Goal: Transaction & Acquisition: Purchase product/service

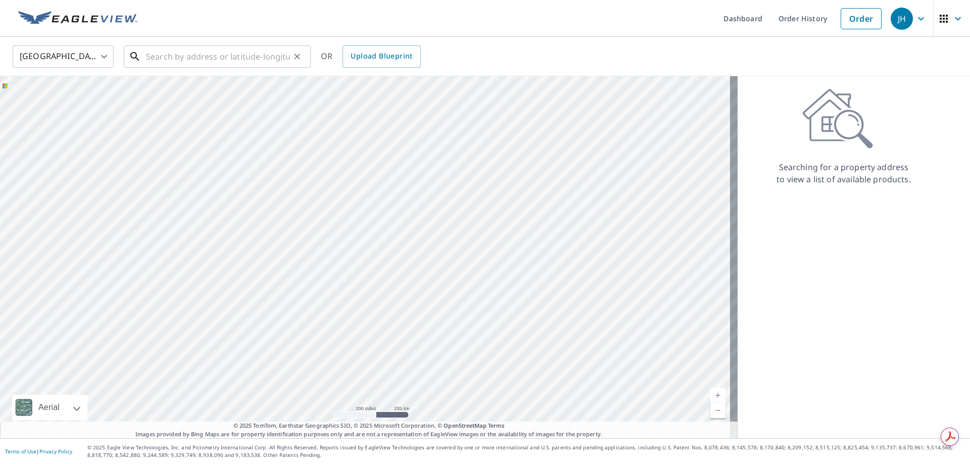
click at [162, 54] on input "text" at bounding box center [218, 56] width 144 height 28
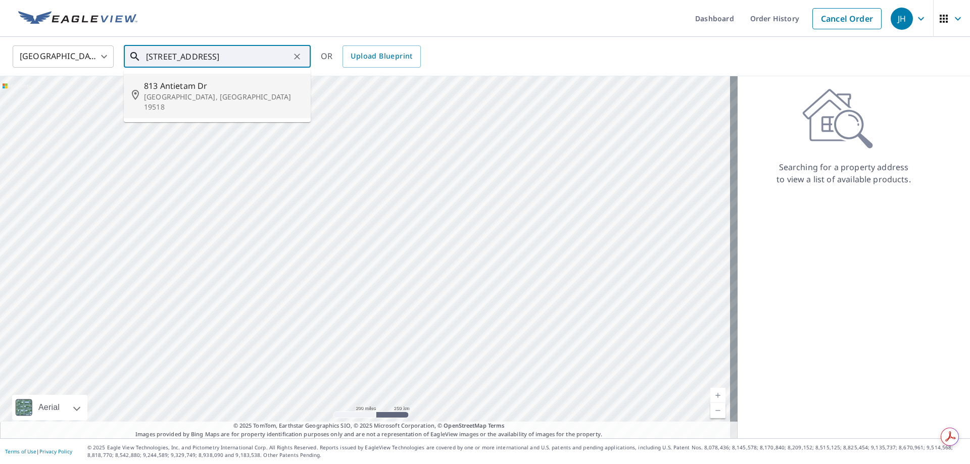
click at [202, 98] on p "[GEOGRAPHIC_DATA], [GEOGRAPHIC_DATA] 19518" at bounding box center [223, 102] width 159 height 20
type input "[STREET_ADDRESS][PERSON_NAME]"
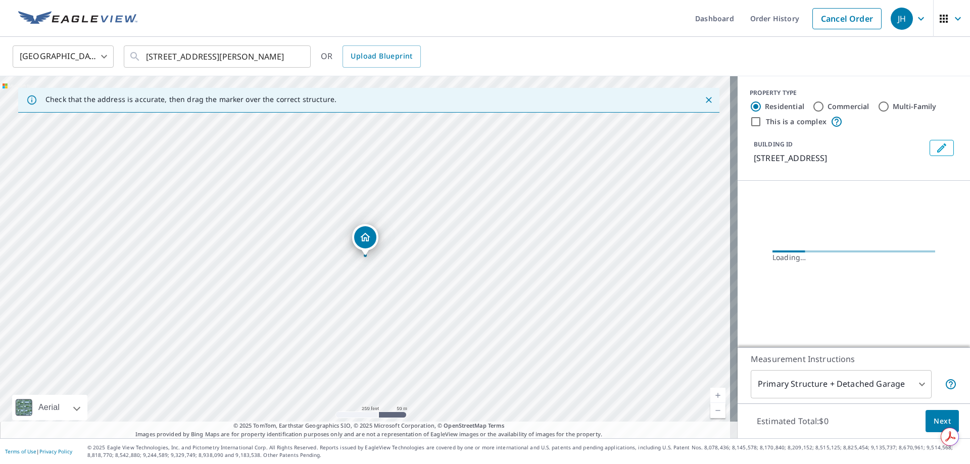
click at [366, 238] on icon "Dropped pin, building 1, Residential property, 813 Antietam Dr Douglassville, P…" at bounding box center [365, 237] width 10 height 9
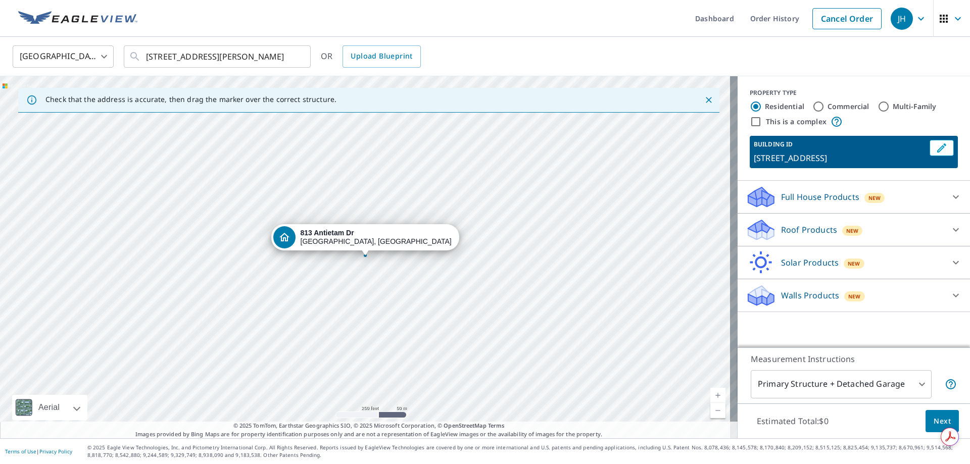
click at [781, 226] on p "Roof Products" at bounding box center [809, 230] width 56 height 12
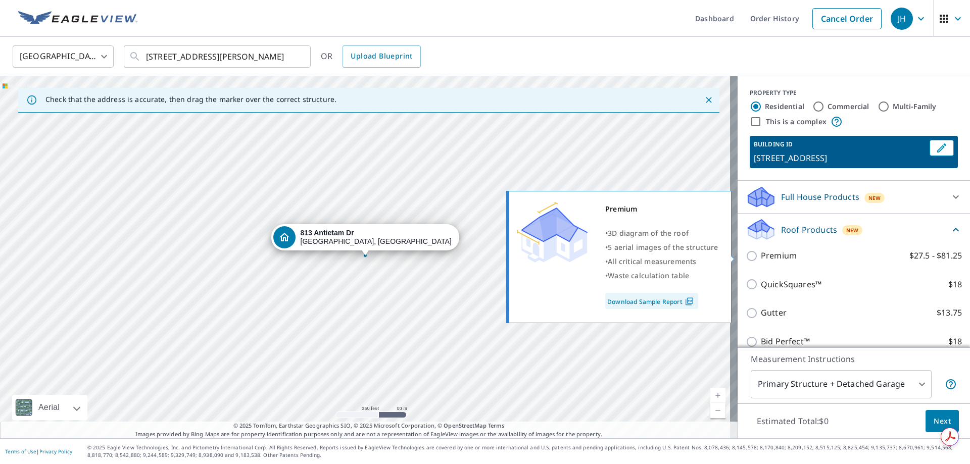
click at [746, 255] on input "Premium $27.5 - $81.25" at bounding box center [753, 256] width 15 height 12
checkbox input "true"
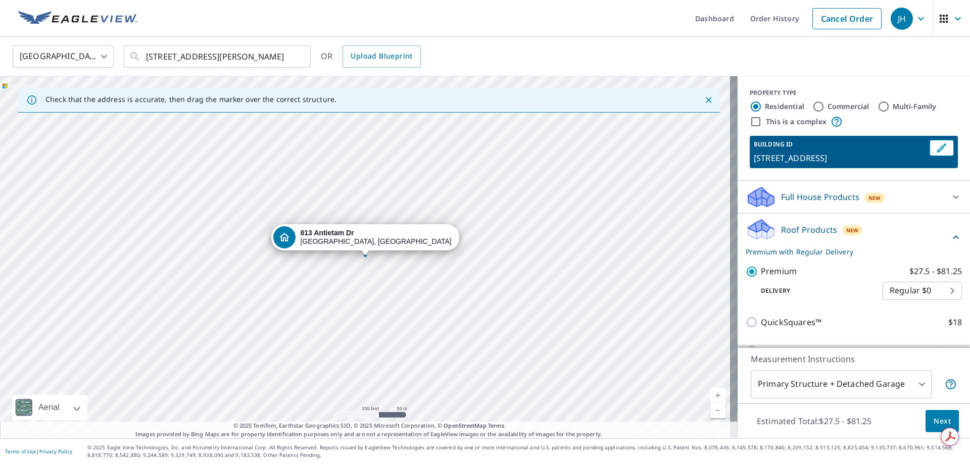
click at [937, 423] on span "Next" at bounding box center [942, 421] width 17 height 13
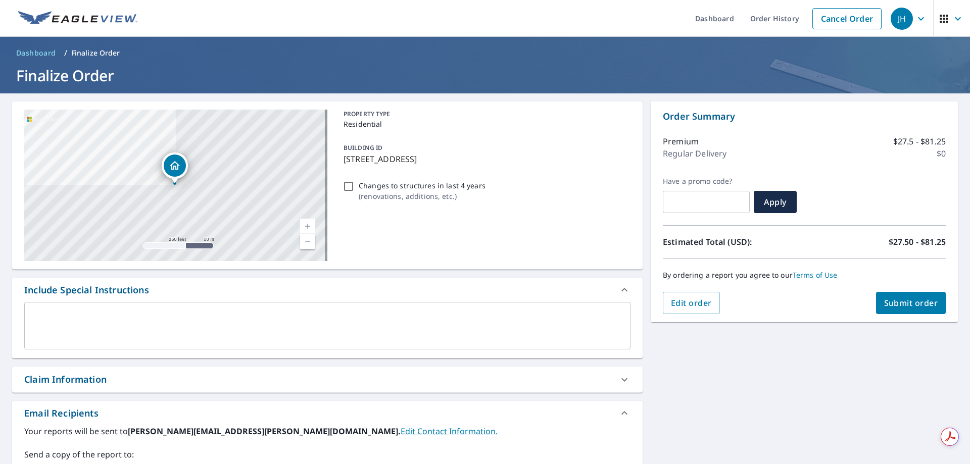
click at [67, 372] on div "Claim Information" at bounding box center [327, 380] width 631 height 26
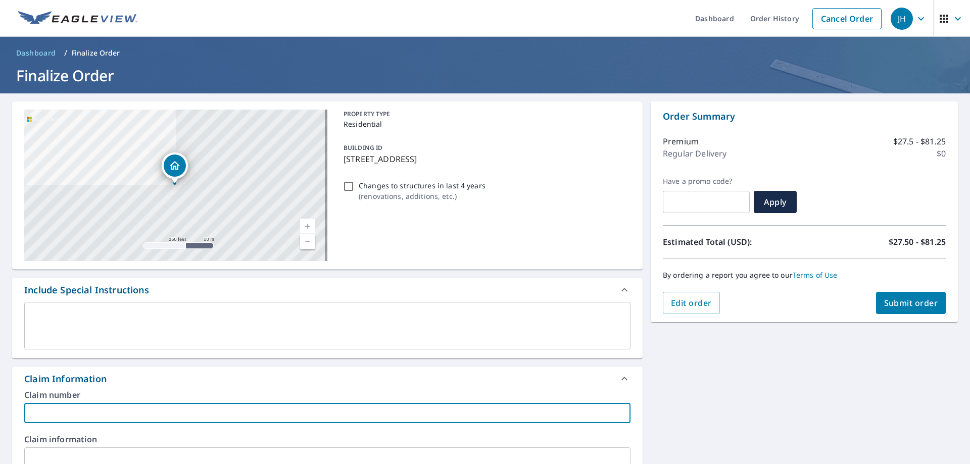
click at [34, 414] on input "text" at bounding box center [327, 413] width 606 height 20
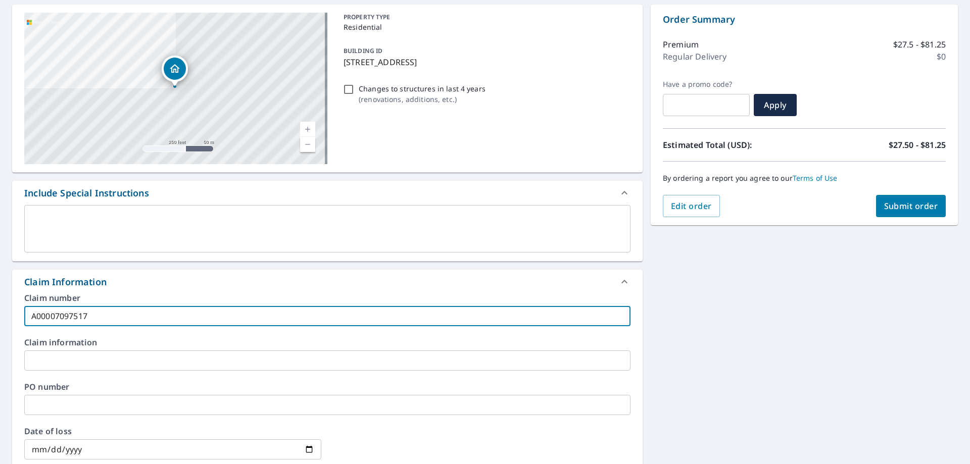
scroll to position [101, 0]
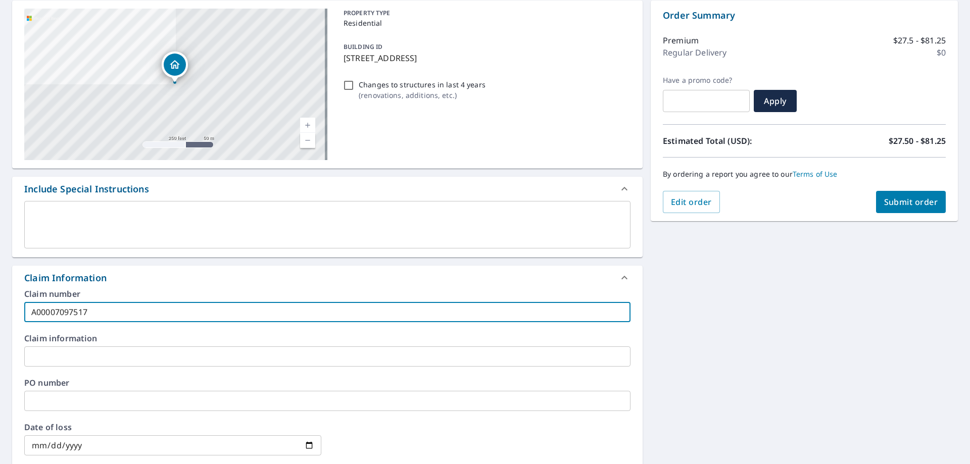
type input "A00007097517"
click at [56, 354] on input "text" at bounding box center [327, 357] width 606 height 20
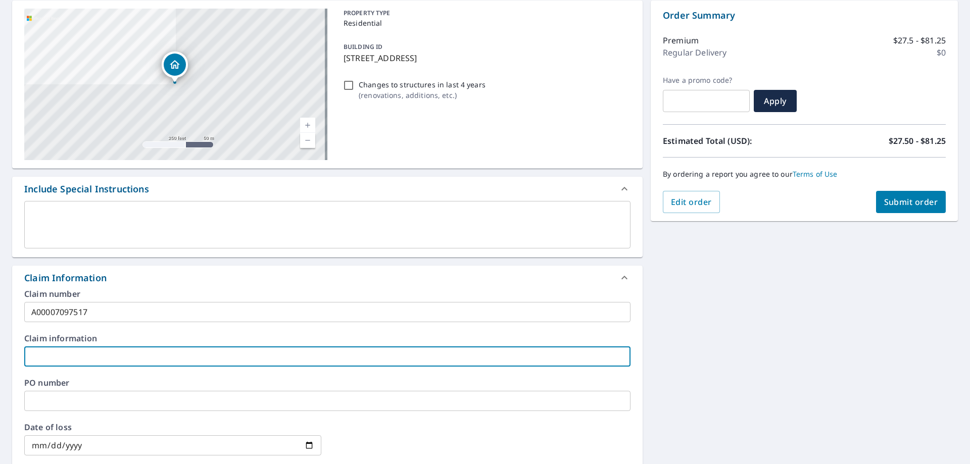
type input "Wind / Hail"
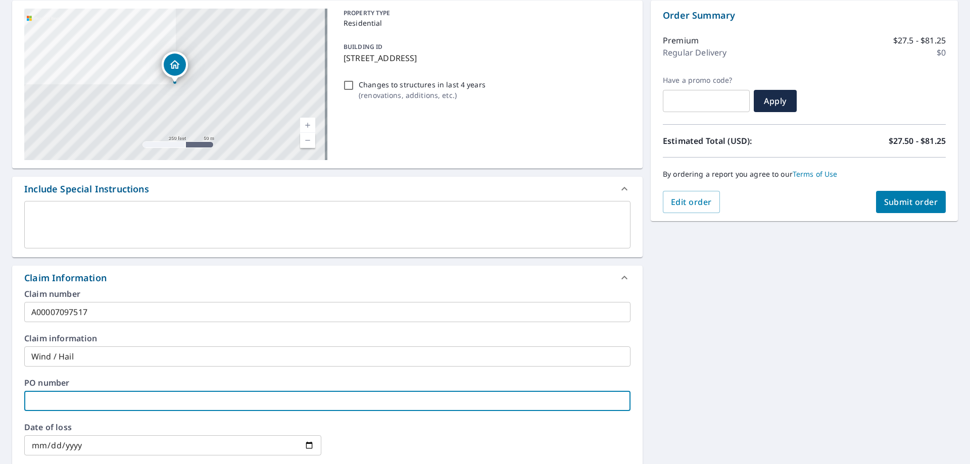
click at [42, 403] on input "text" at bounding box center [327, 401] width 606 height 20
type input "208988"
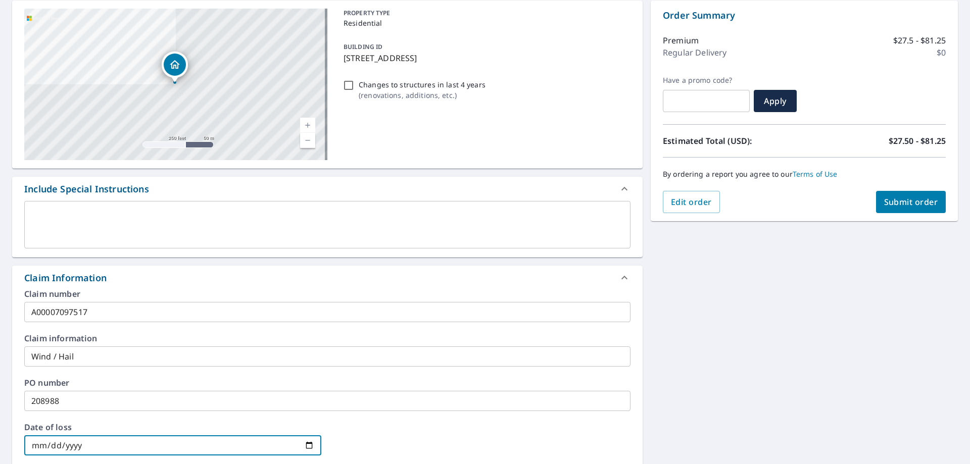
click at [52, 442] on input "date" at bounding box center [172, 445] width 297 height 20
click at [28, 443] on input "date" at bounding box center [172, 445] width 297 height 20
click at [40, 447] on input "date" at bounding box center [172, 445] width 297 height 20
type input "[DATE]"
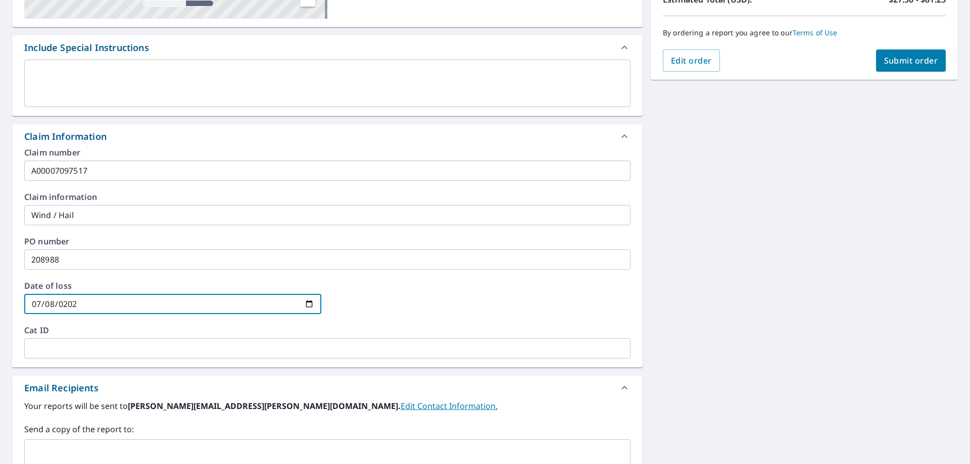
scroll to position [253, 0]
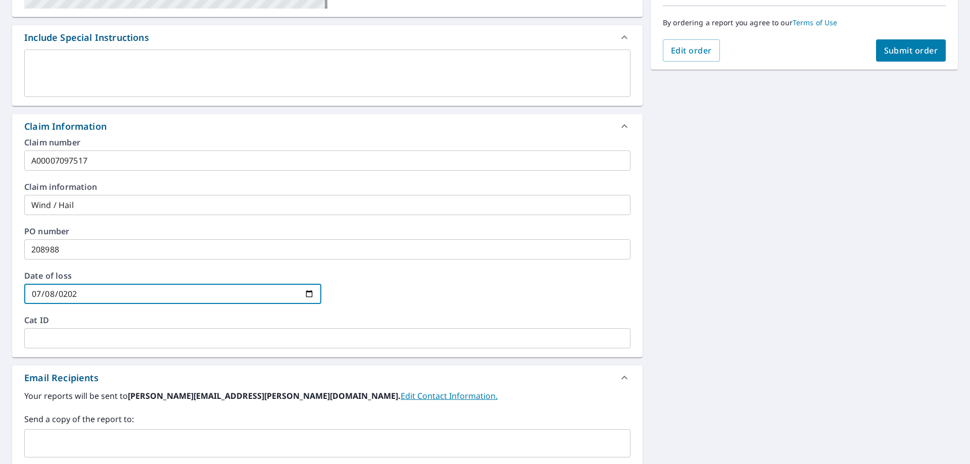
click at [41, 338] on input "text" at bounding box center [327, 338] width 606 height 20
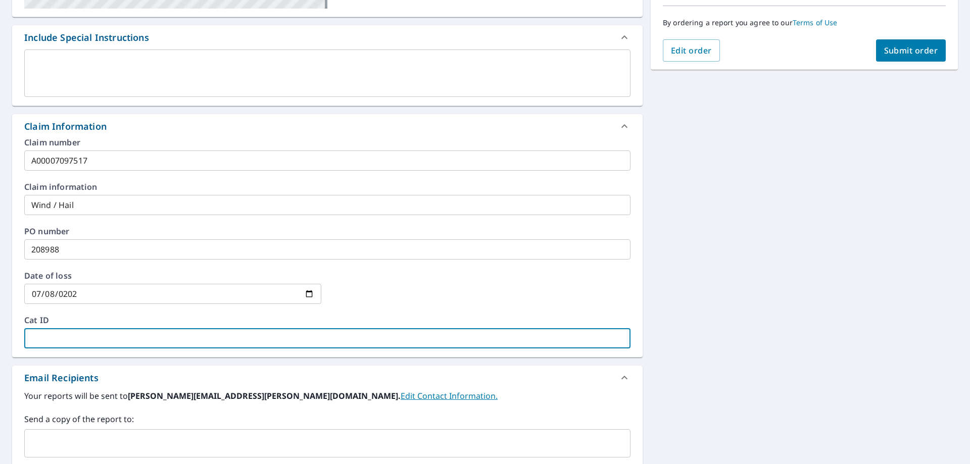
type input "Erie Insurance"
click at [916, 50] on span "Submit order" at bounding box center [911, 50] width 54 height 11
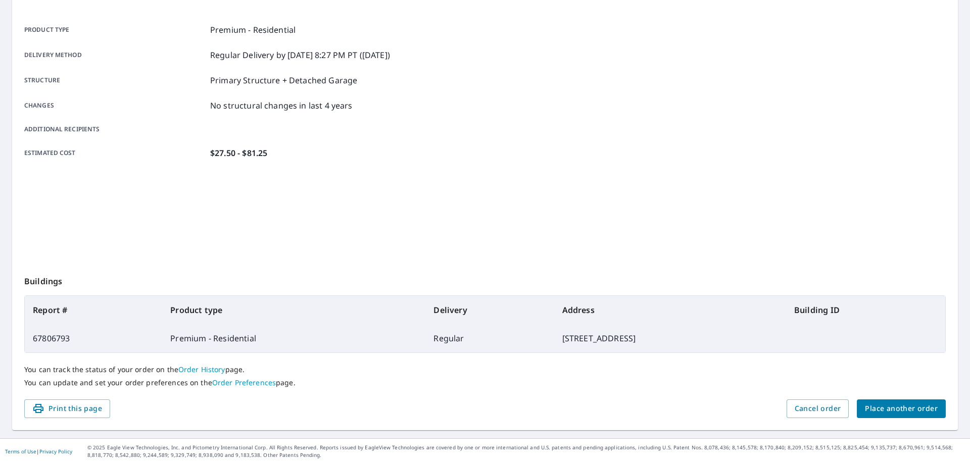
scroll to position [130, 0]
